Goal: Communication & Community: Answer question/provide support

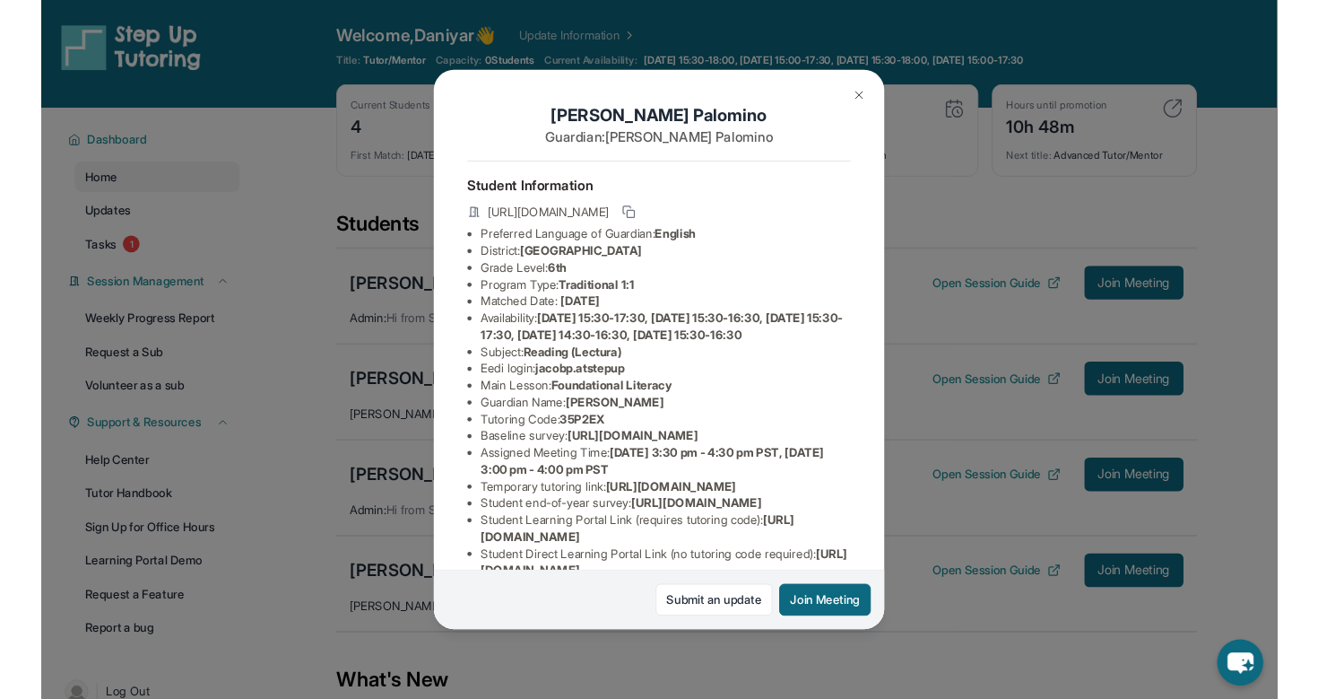
scroll to position [96, 0]
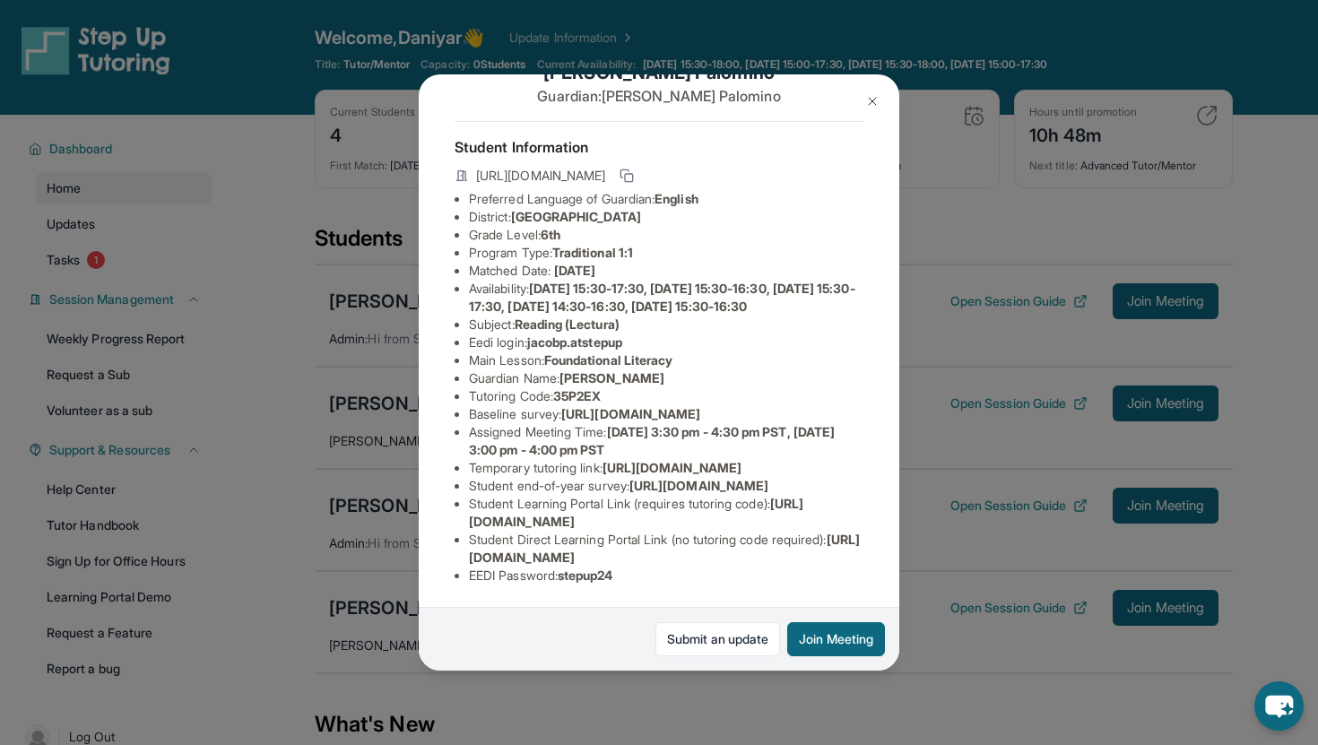
click at [875, 101] on img at bounding box center [872, 101] width 14 height 14
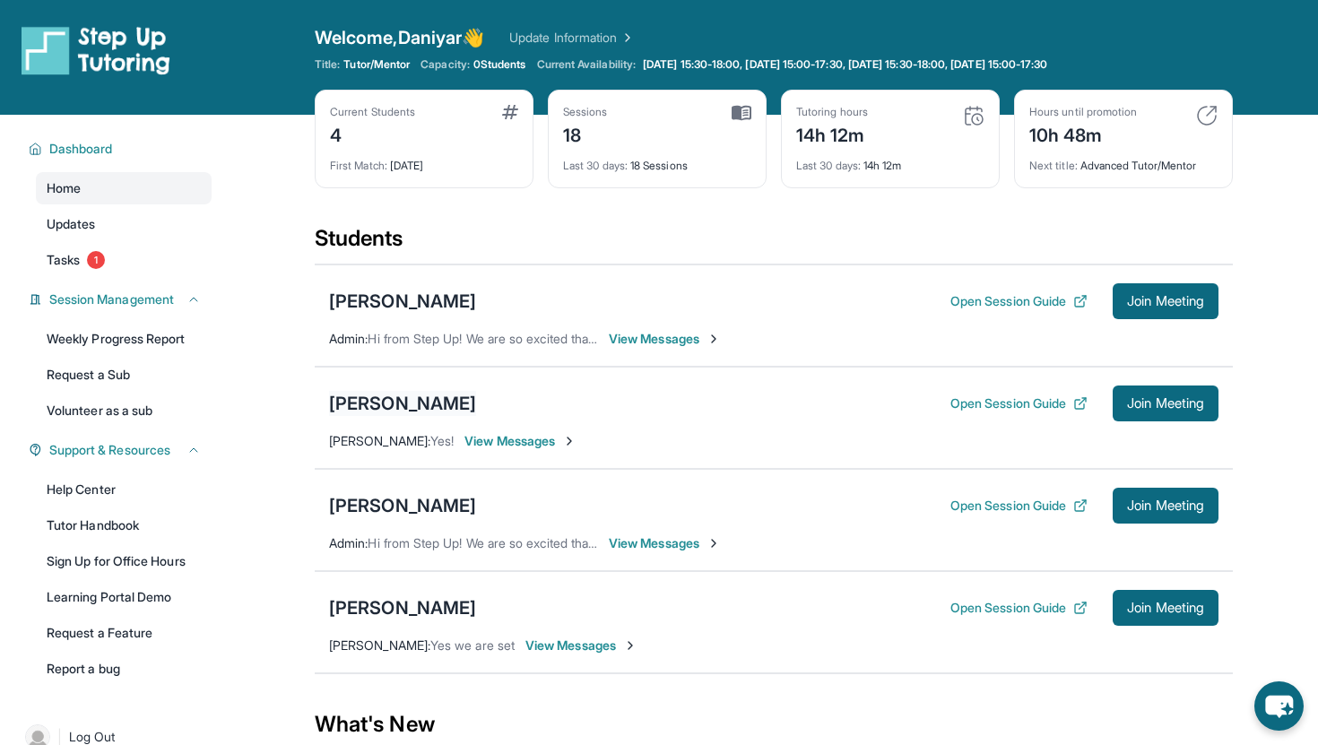
click at [413, 407] on div "[PERSON_NAME]" at bounding box center [402, 403] width 147 height 25
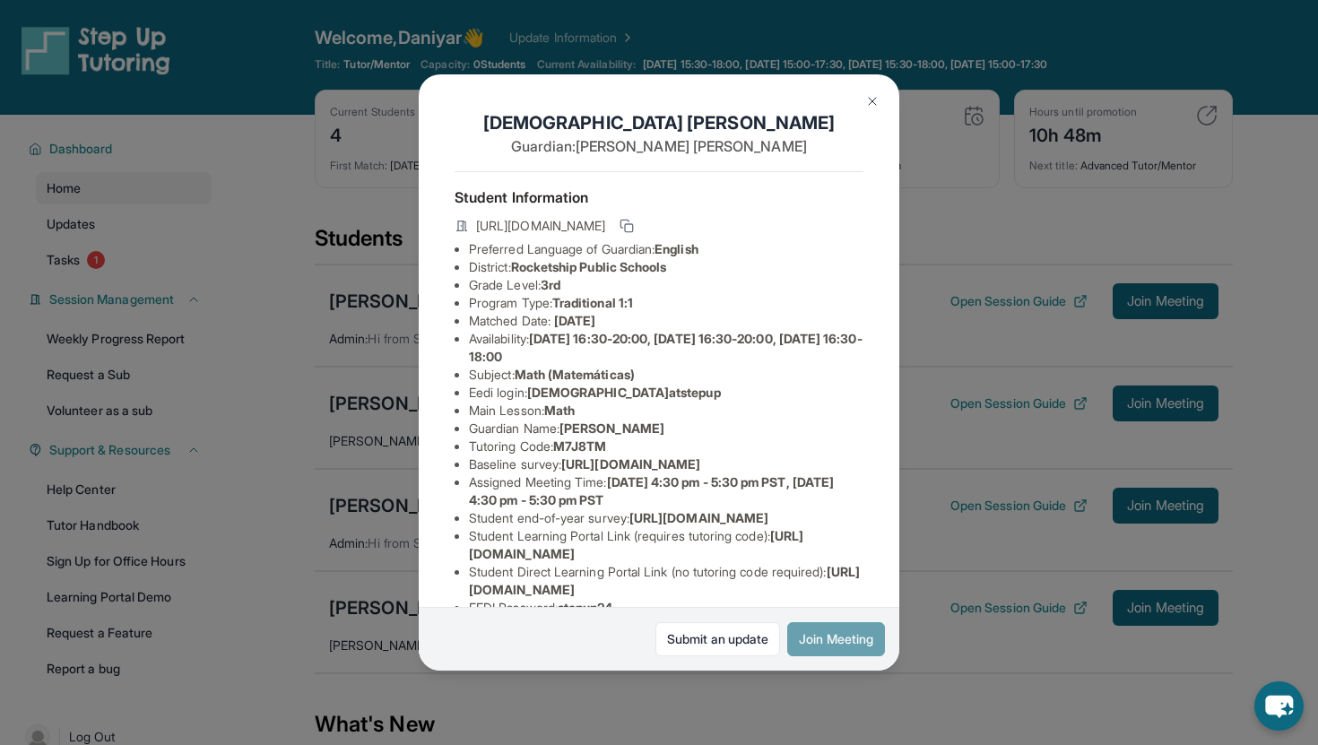
click at [808, 631] on button "Join Meeting" at bounding box center [836, 639] width 98 height 34
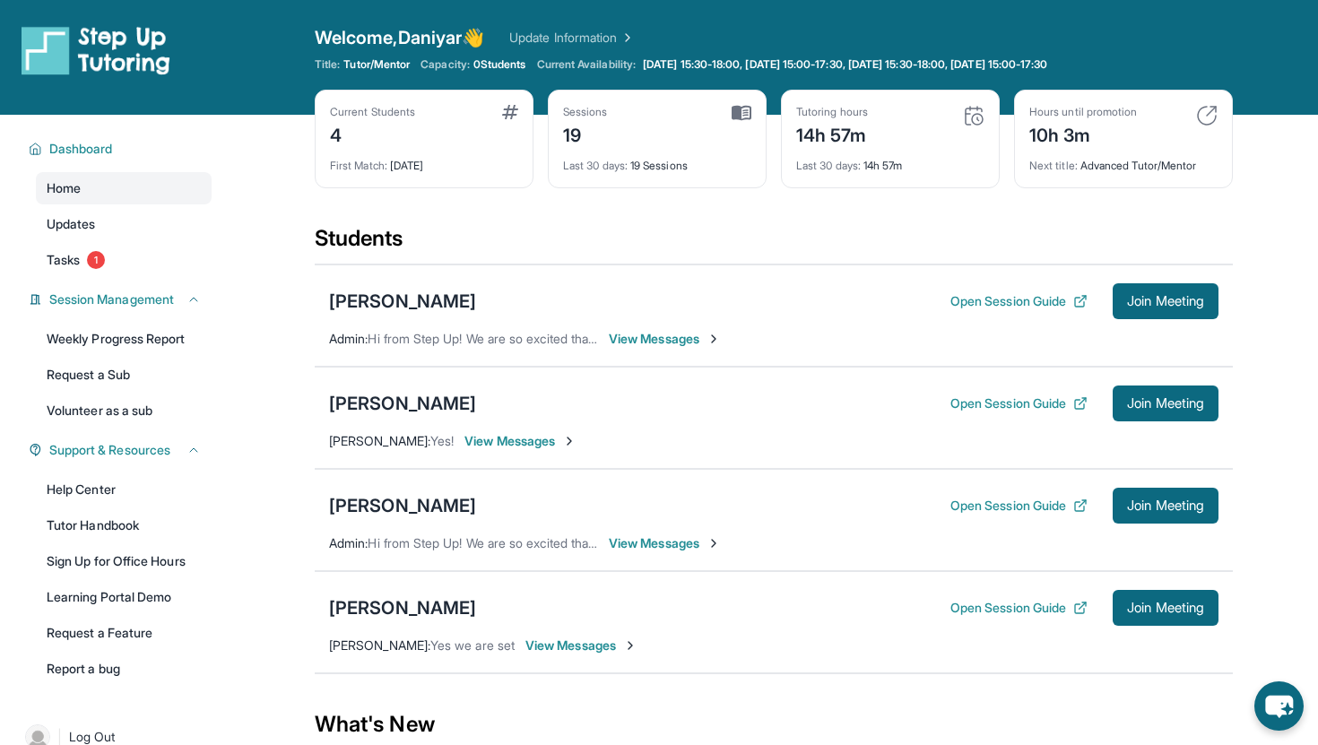
click at [411, 388] on div "[PERSON_NAME] Open Session Guide Join Meeting" at bounding box center [774, 404] width 890 height 36
click at [407, 406] on div "[PERSON_NAME]" at bounding box center [402, 403] width 147 height 25
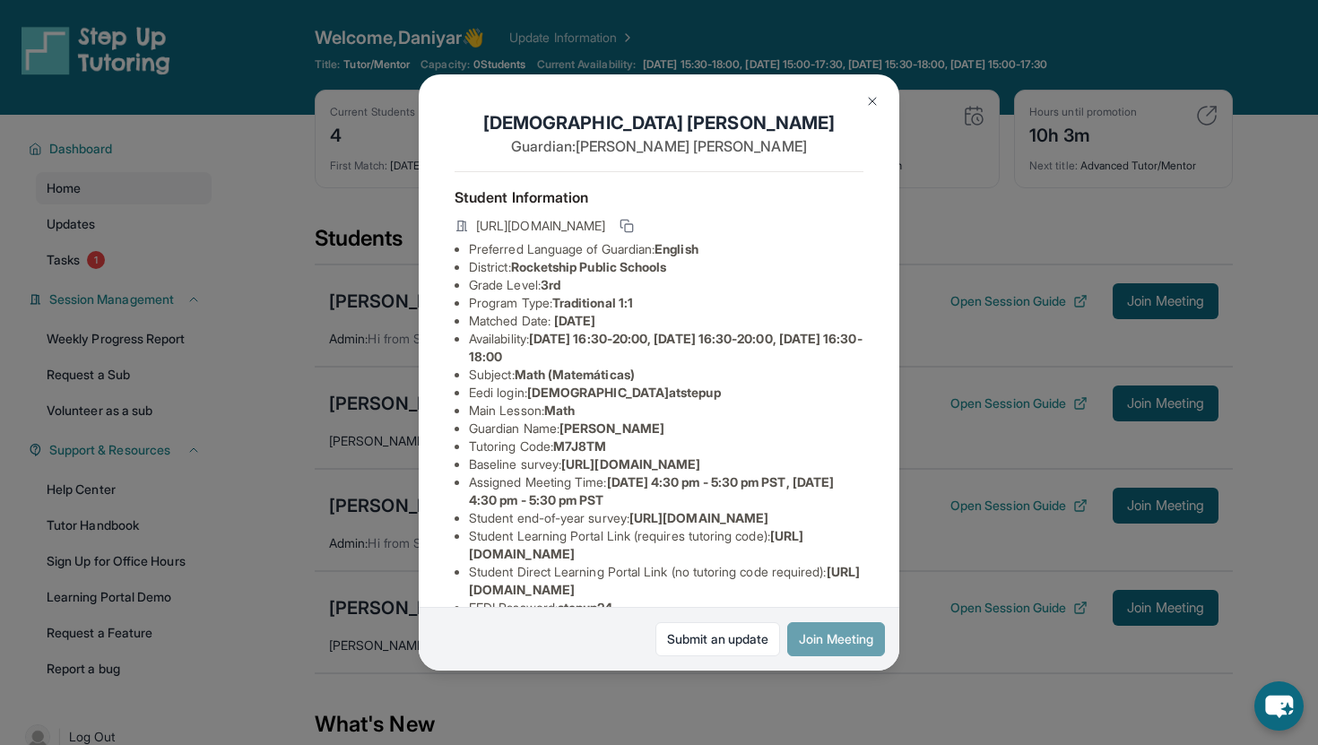
click at [804, 623] on button "Join Meeting" at bounding box center [836, 639] width 98 height 34
